Goal: Information Seeking & Learning: Learn about a topic

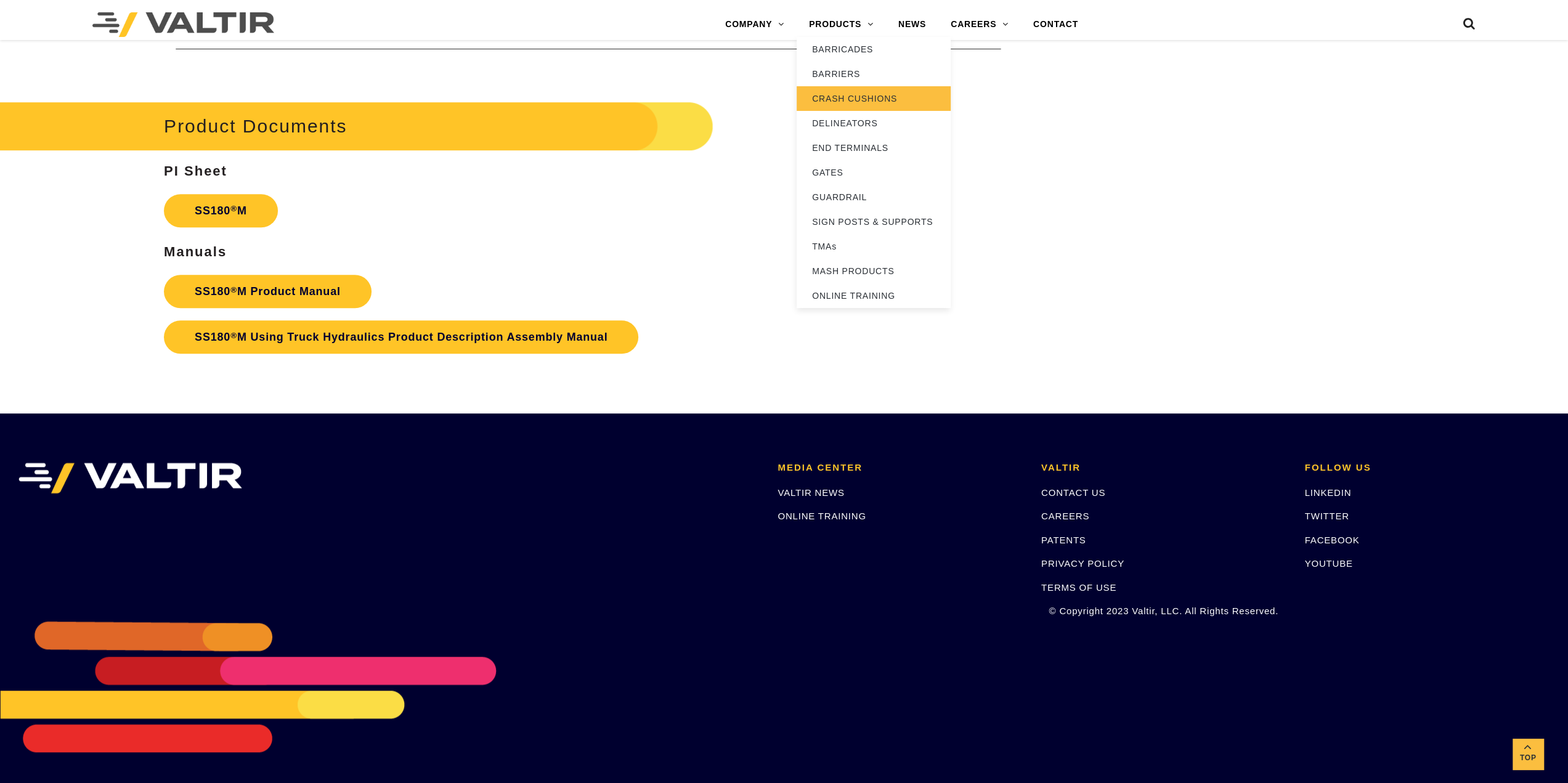
click at [850, 95] on link "CRASH CUSHIONS" at bounding box center [874, 98] width 154 height 24
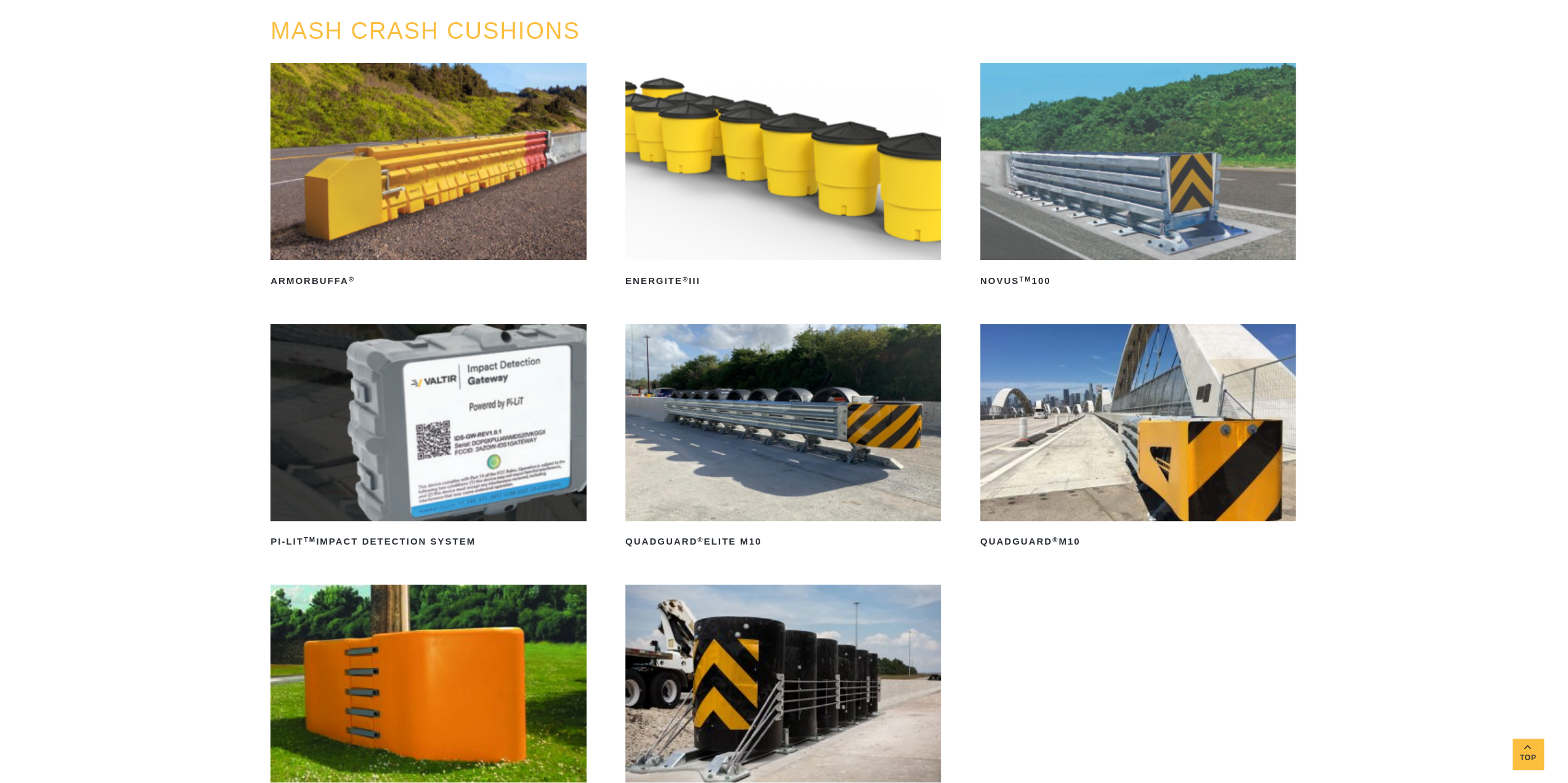
scroll to position [62, 0]
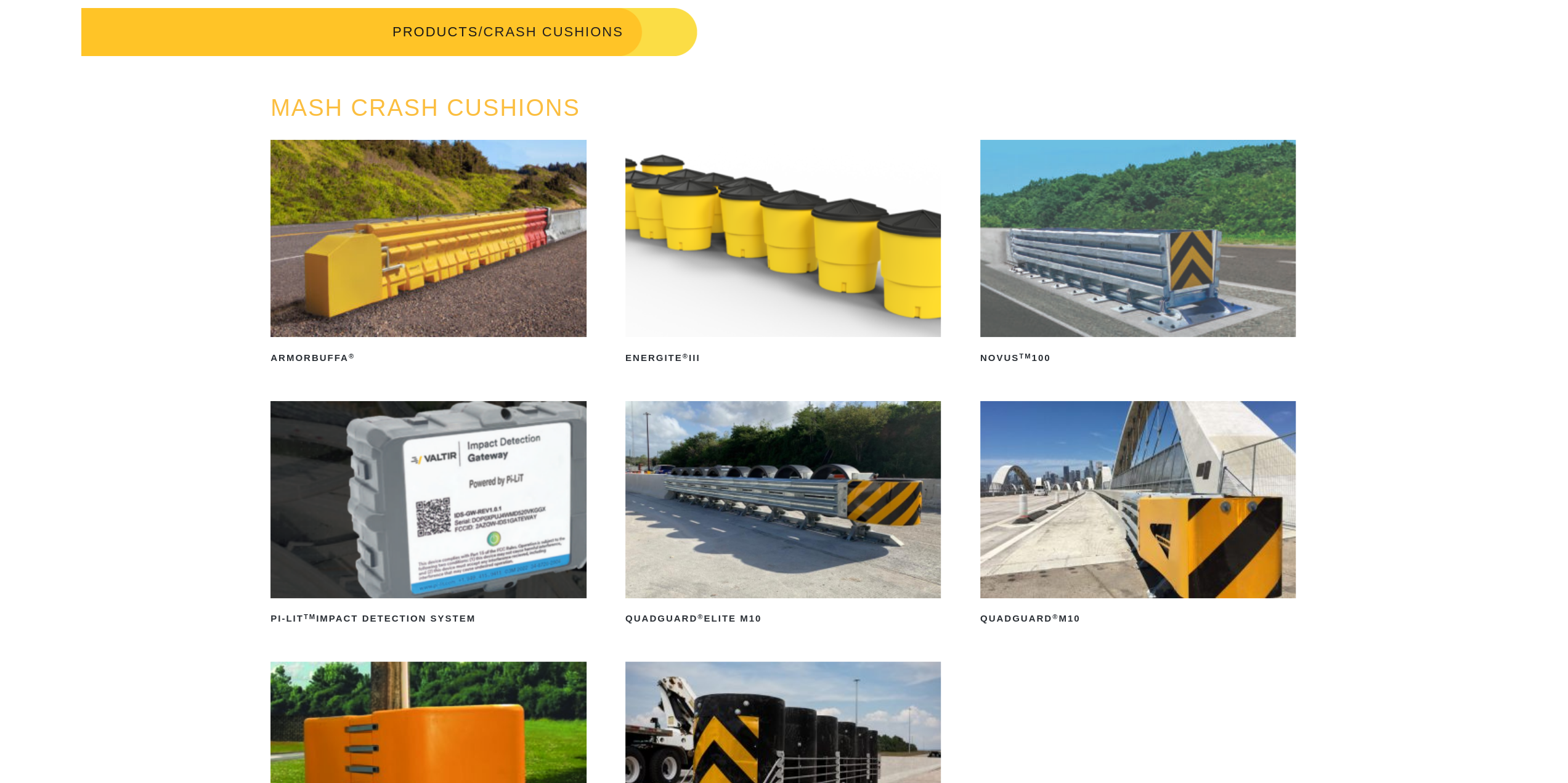
click at [1115, 262] on img at bounding box center [1138, 238] width 315 height 197
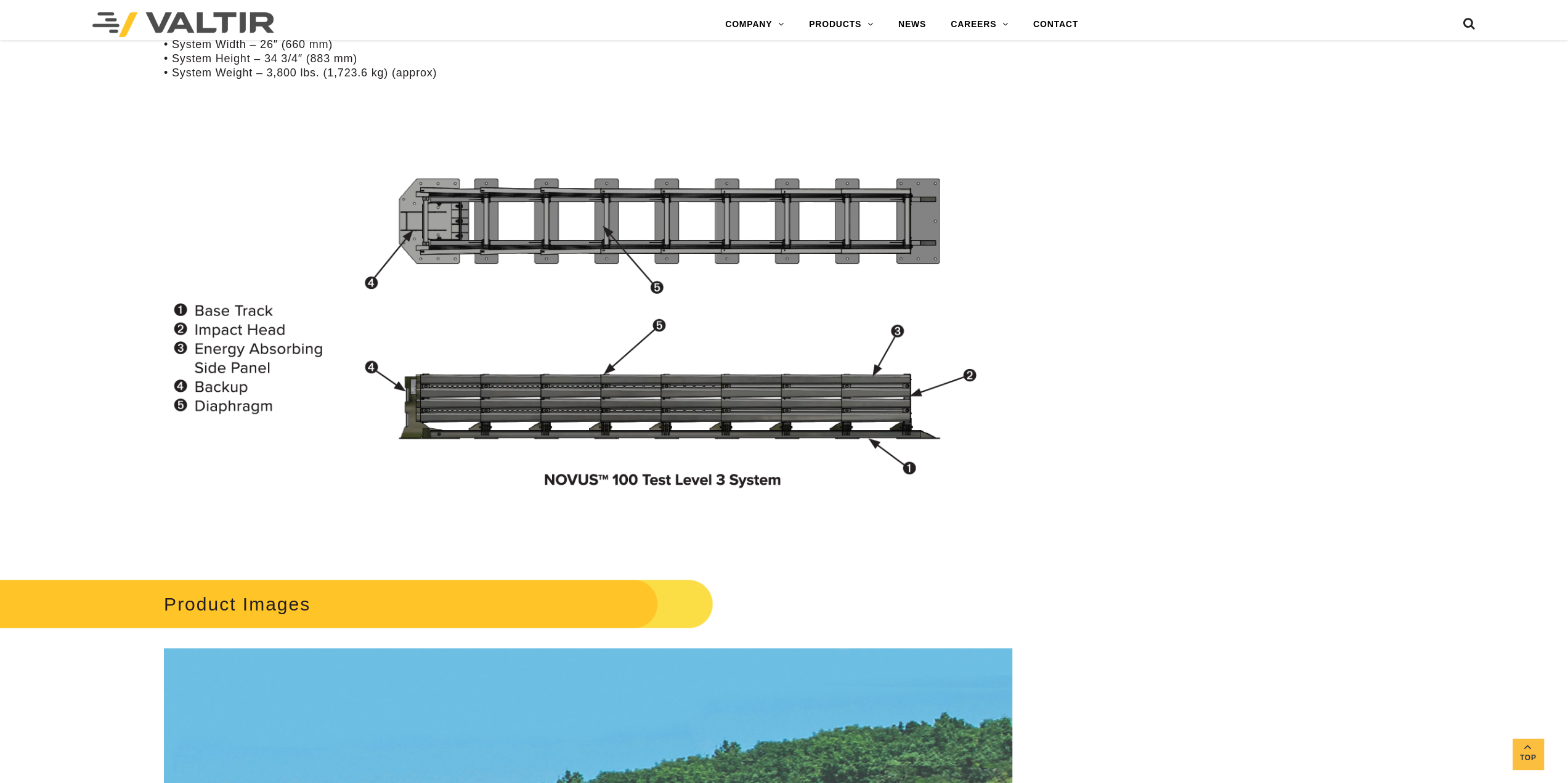
scroll to position [1138, 0]
